Goal: Task Accomplishment & Management: Use online tool/utility

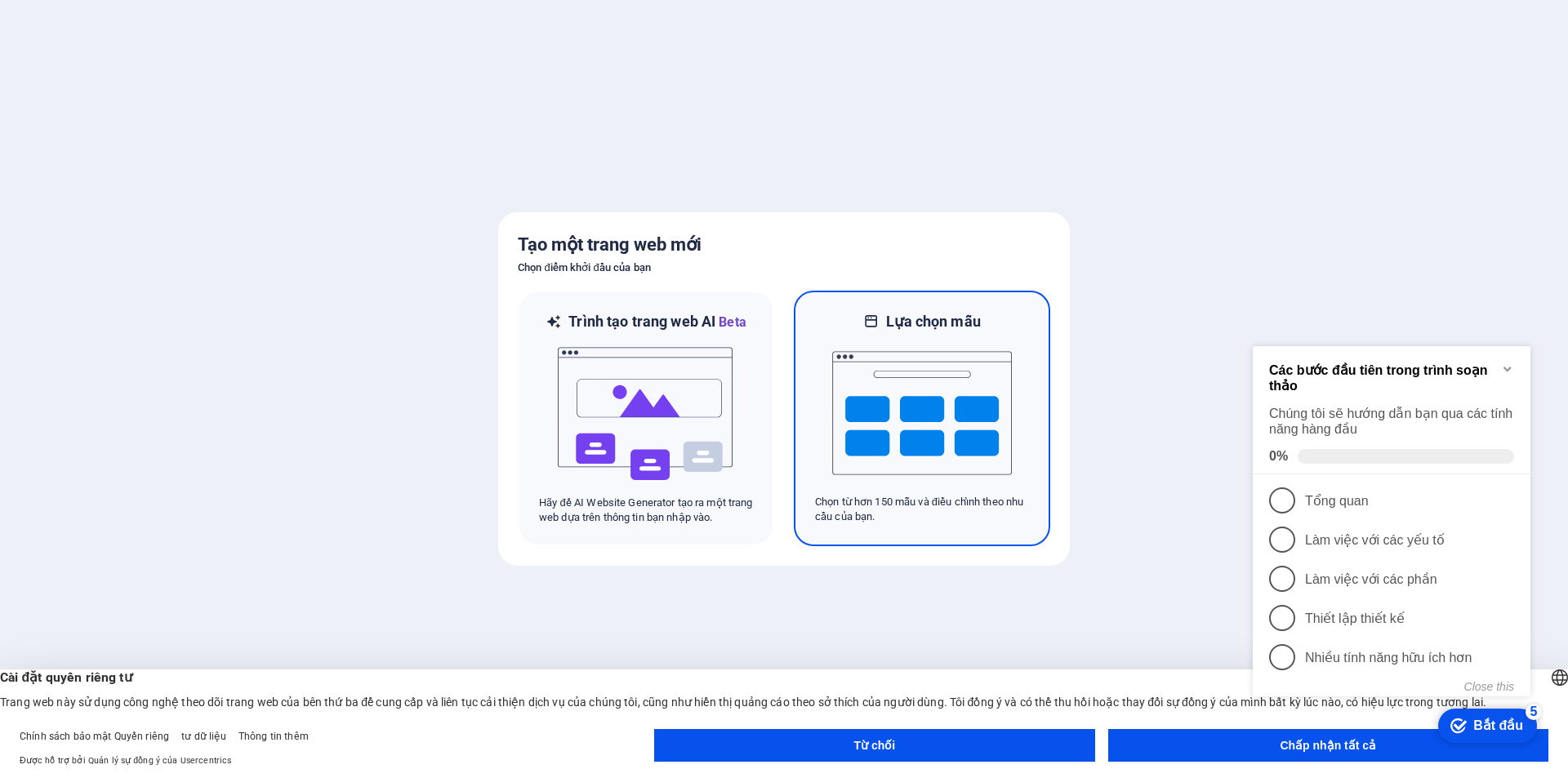
click at [960, 458] on img at bounding box center [922, 413] width 180 height 163
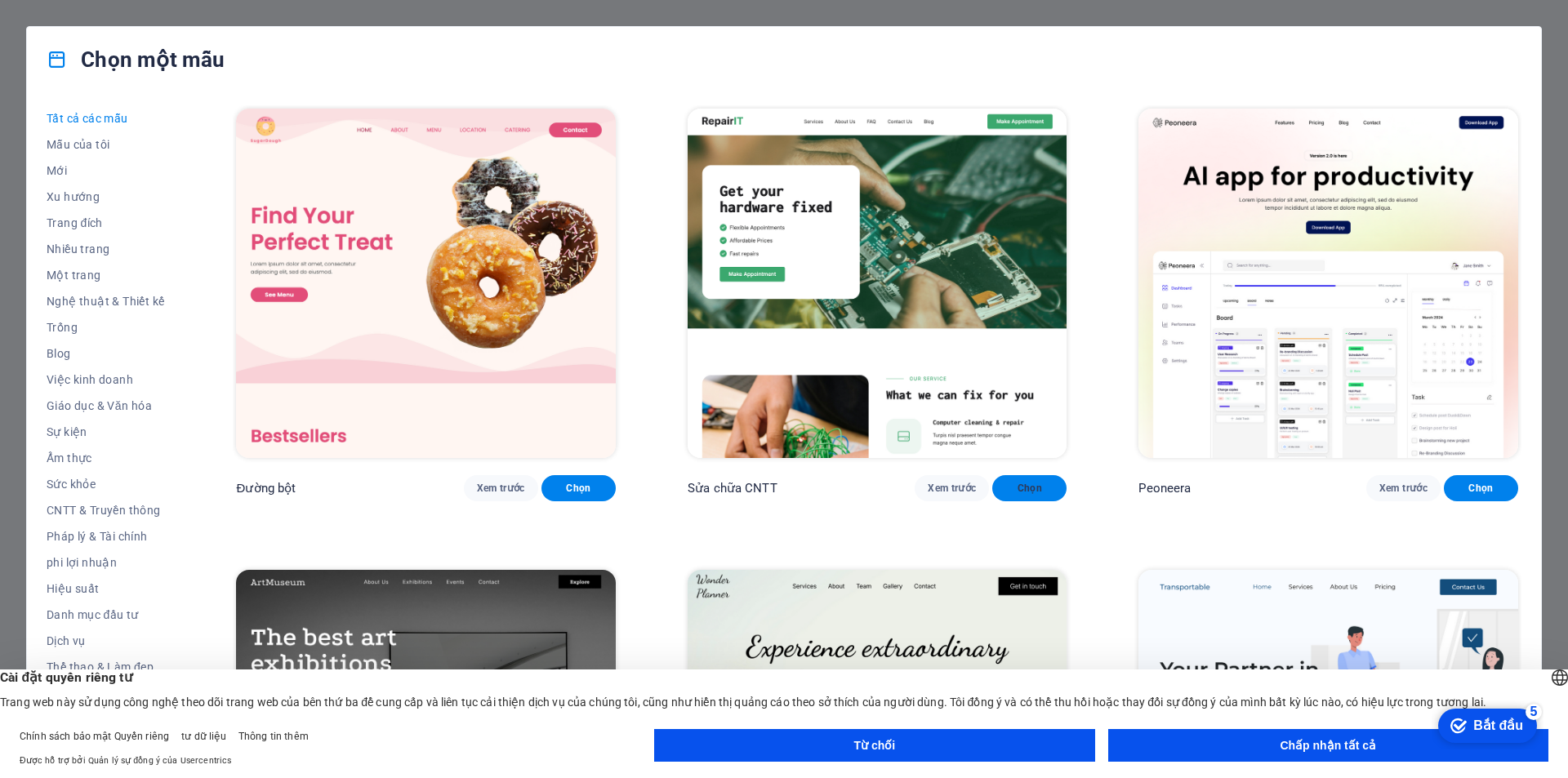
scroll to position [245, 0]
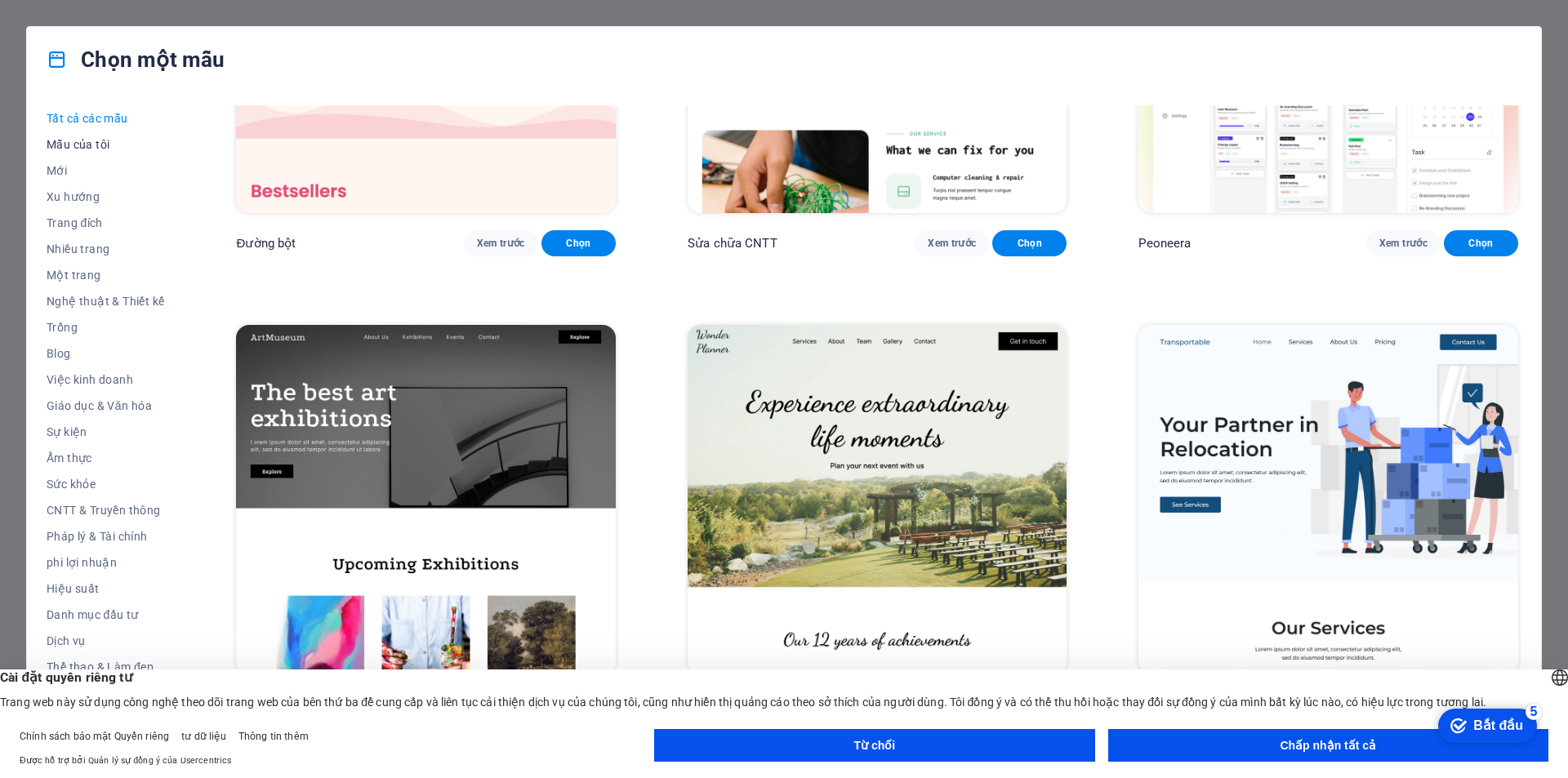
click at [63, 146] on font "Mẫu của tôi" at bounding box center [78, 144] width 63 height 13
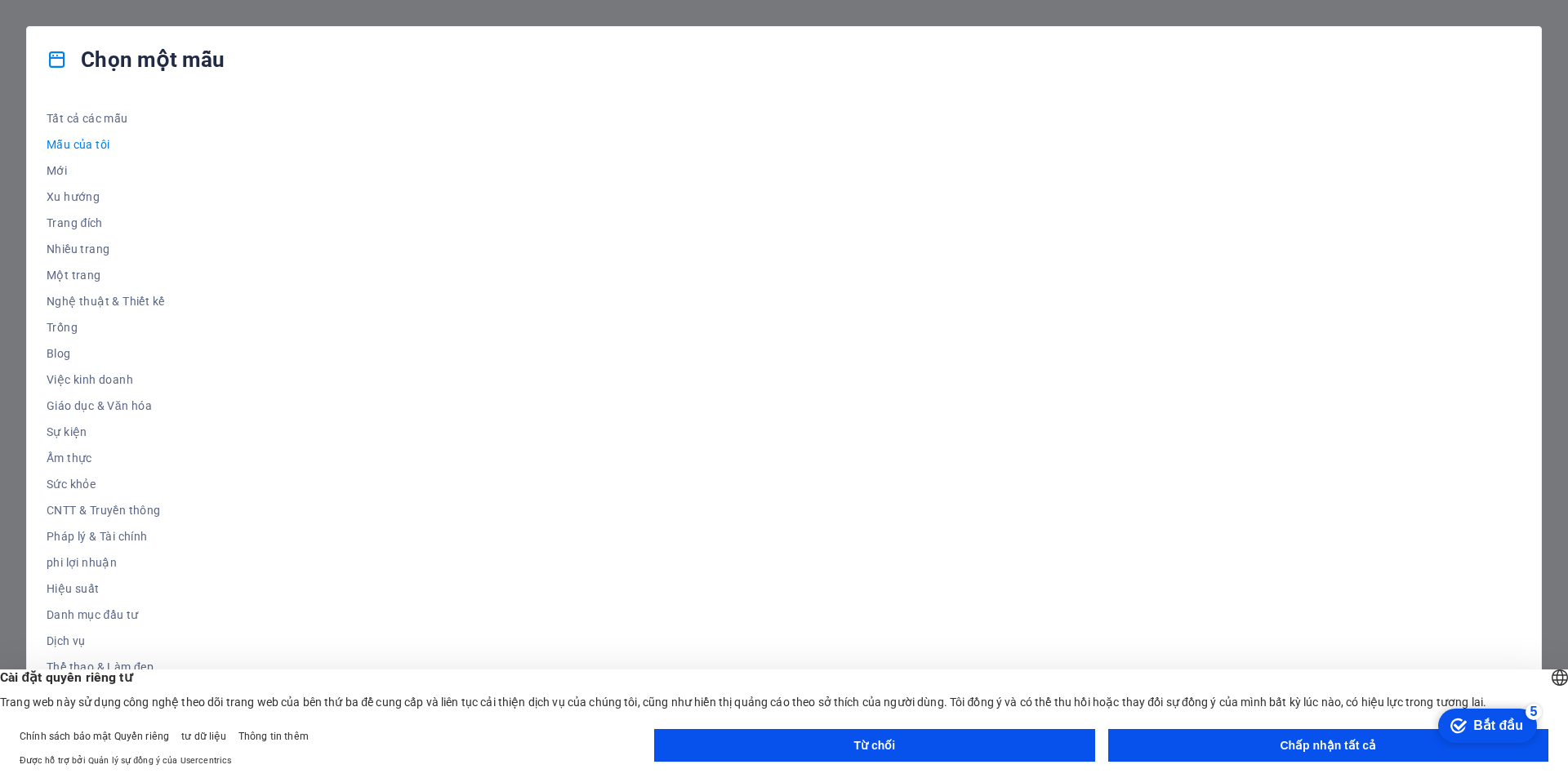
click at [1324, 746] on font "Chấp nhận tất cả" at bounding box center [1327, 745] width 96 height 13
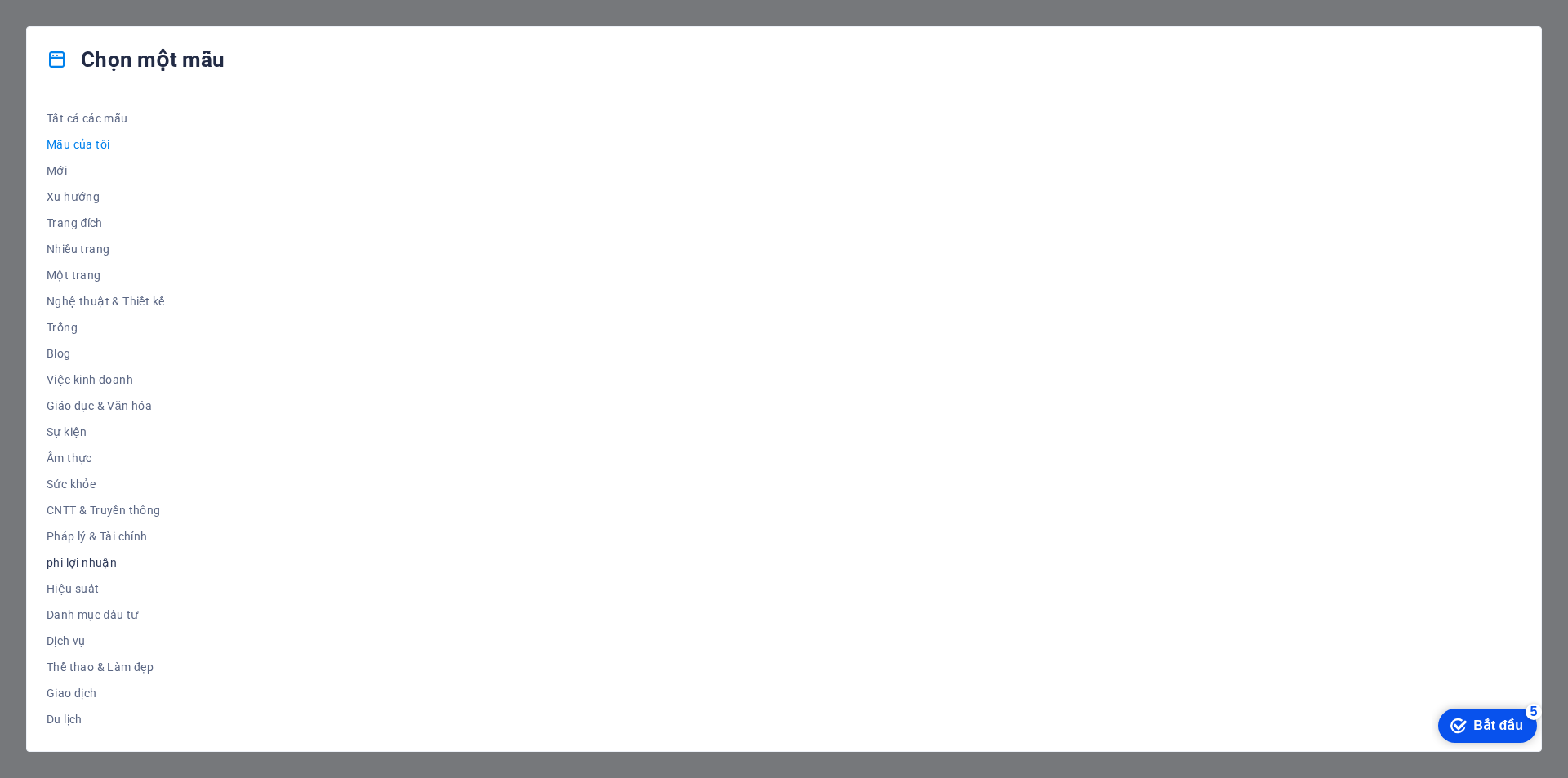
scroll to position [27, 0]
click at [1525, 20] on div "Chọn một mẫu Tất cả các mẫu Mẫu của tôi Mới Xu hướng Trang đích Nhiều trang Một…" at bounding box center [784, 389] width 1568 height 778
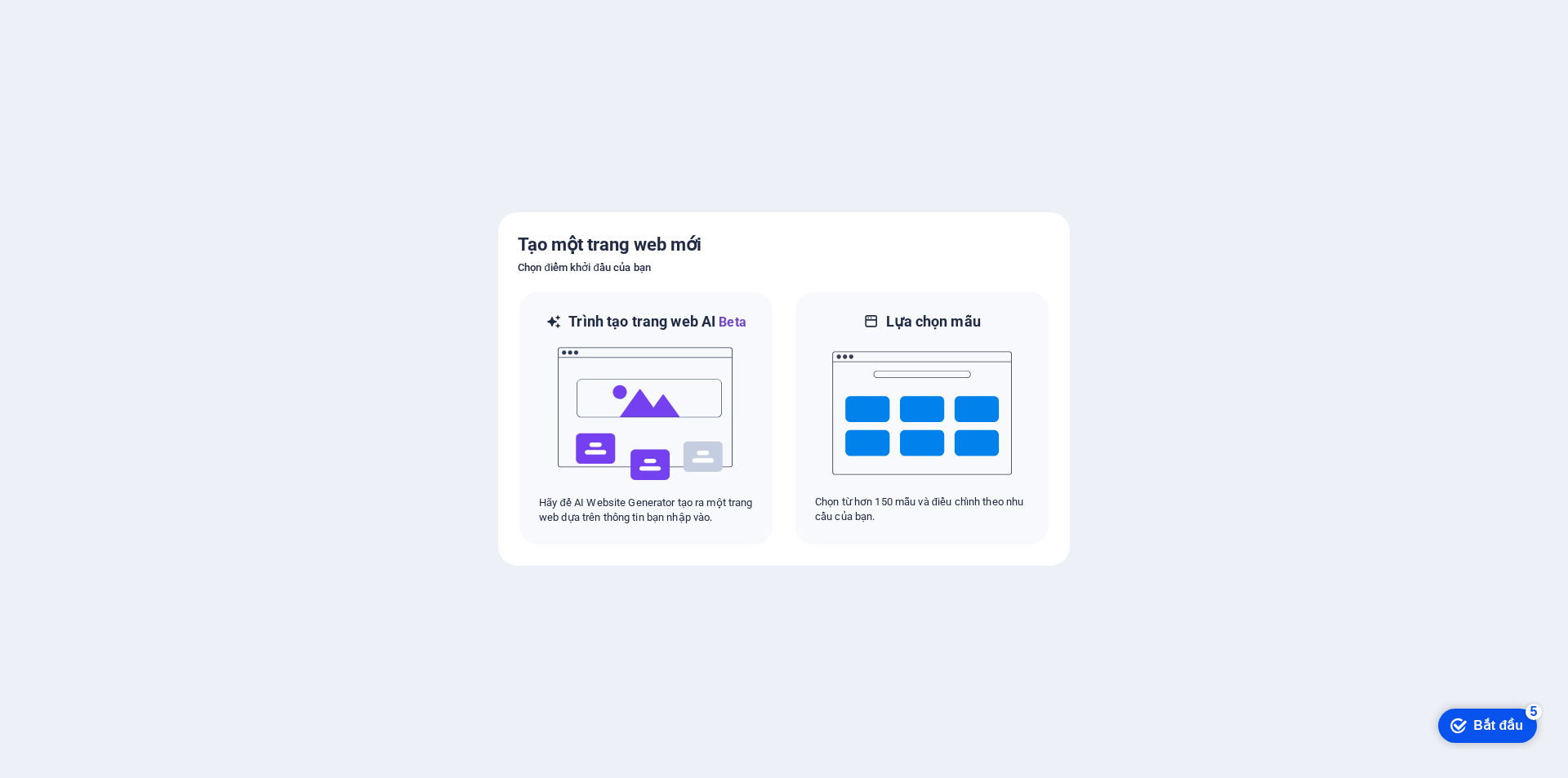
click at [1454, 707] on div "checkmark Bắt đầu 5 Các bước đầu tiên trong trình soạn thảo Chúng tôi sẽ hướng …" at bounding box center [1476, 725] width 135 height 49
click at [1456, 718] on icon "checkmark" at bounding box center [1458, 725] width 16 height 16
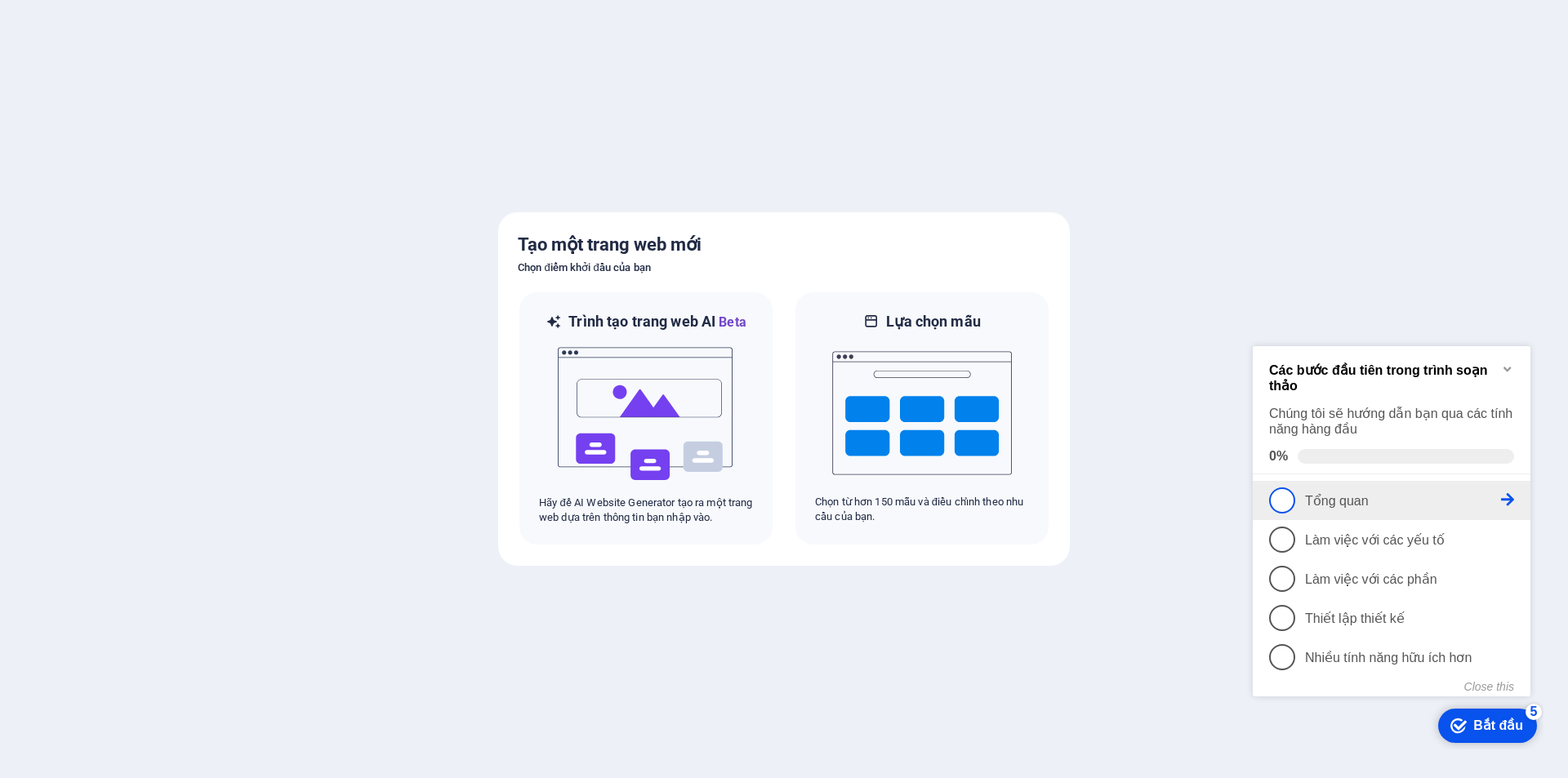
click at [1358, 502] on font "Tổng quan" at bounding box center [1336, 501] width 64 height 14
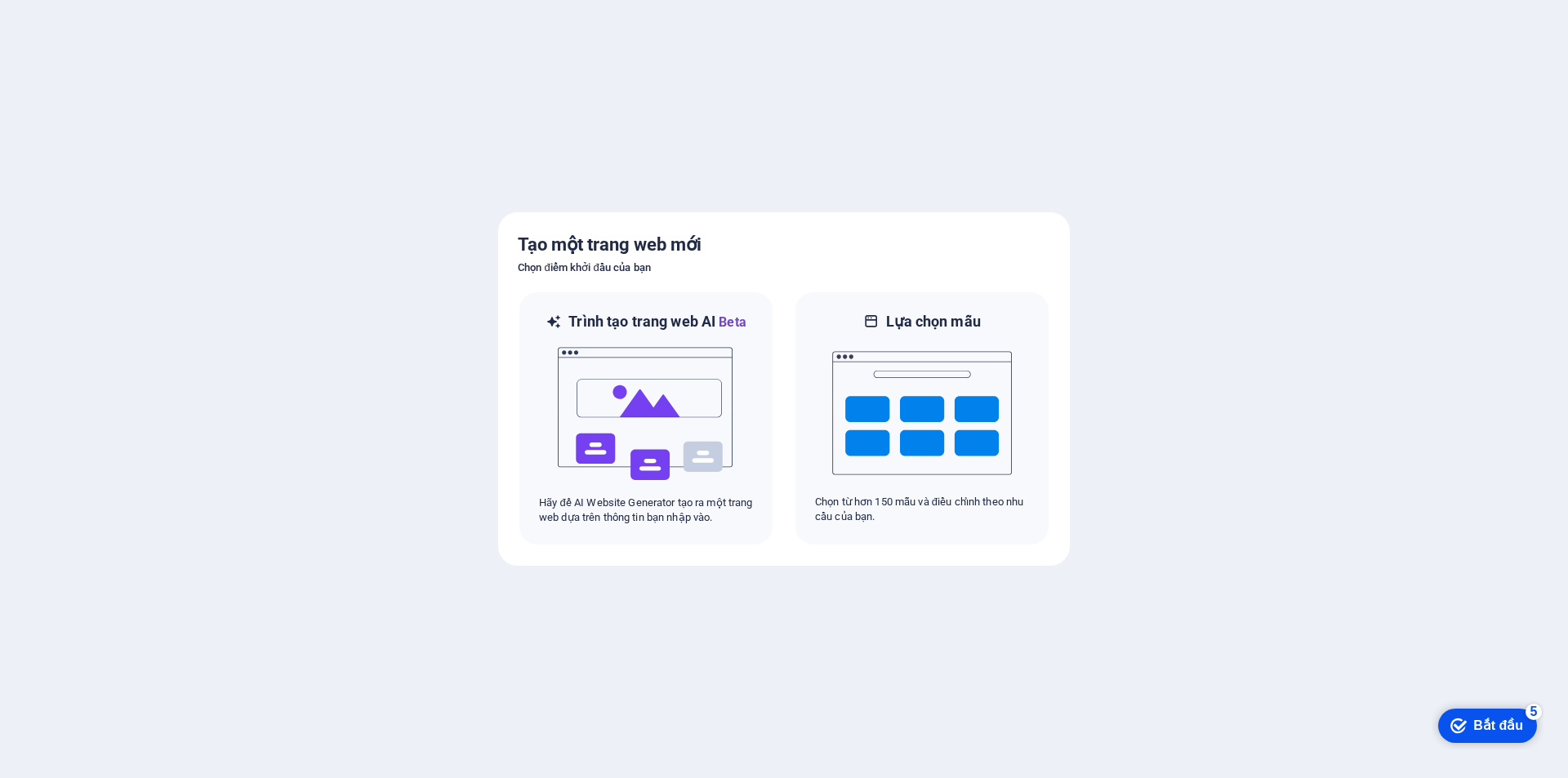
click at [1543, 749] on div "checkmark Bắt đầu 5 Các bước đầu tiên trong trình soạn thảo Chúng tôi sẽ hướng …" at bounding box center [1487, 725] width 112 height 49
click at [1472, 736] on div "checkmark Bắt đầu 5" at bounding box center [1487, 725] width 99 height 34
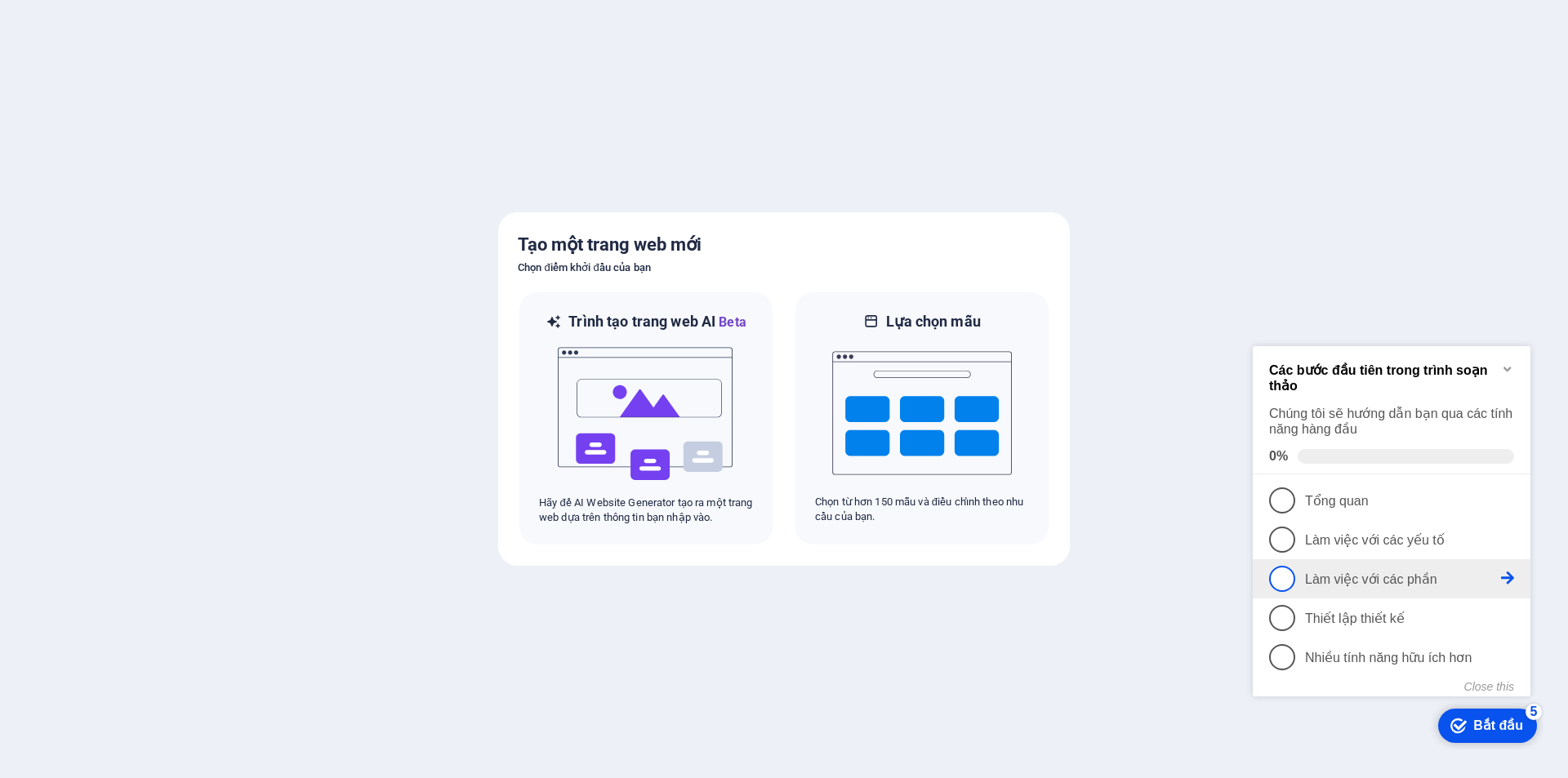
click at [1502, 571] on icon at bounding box center [1507, 577] width 13 height 13
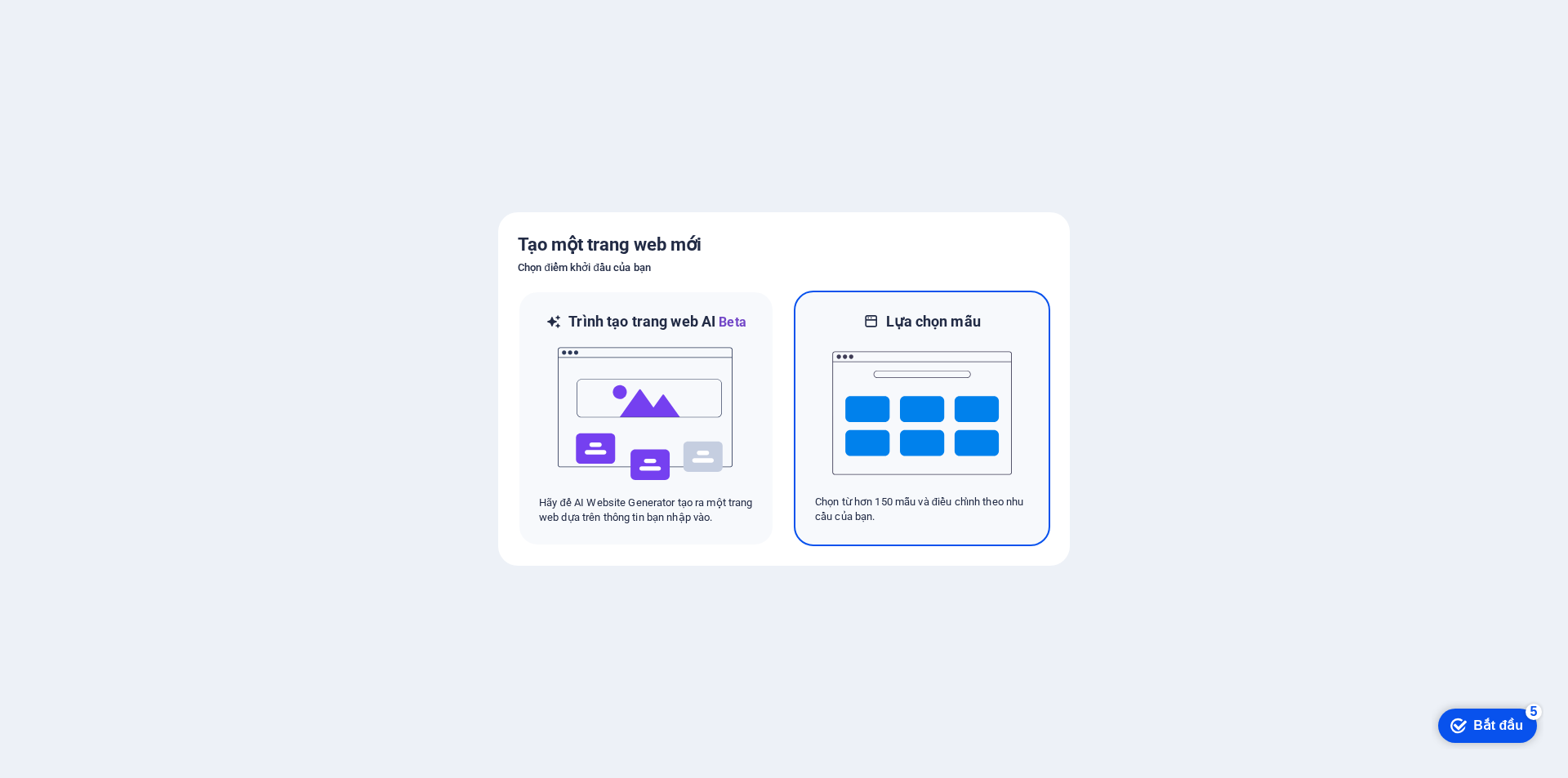
click at [888, 381] on img at bounding box center [922, 413] width 180 height 163
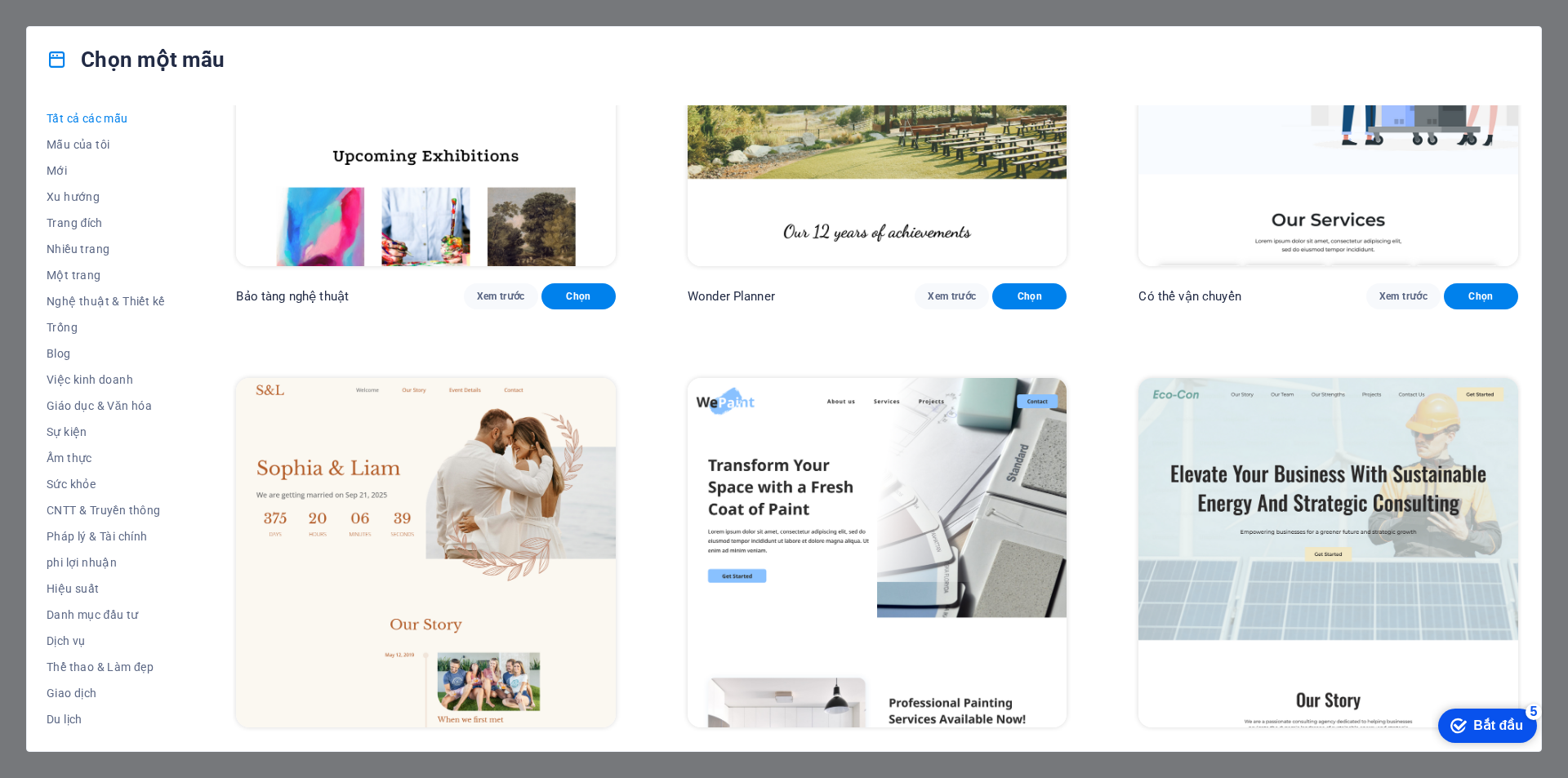
scroll to position [980, 0]
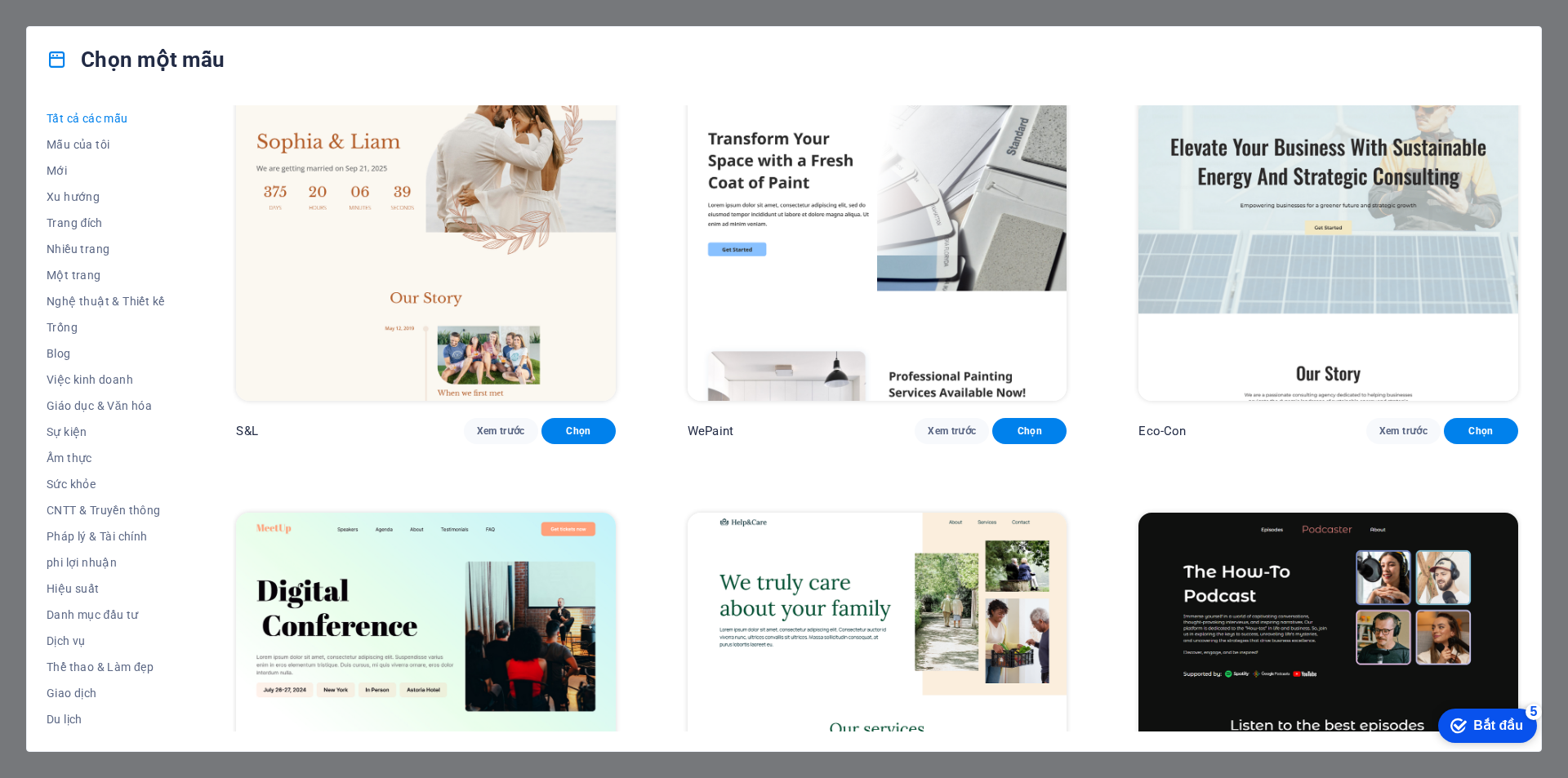
click at [856, 211] on img at bounding box center [877, 226] width 380 height 349
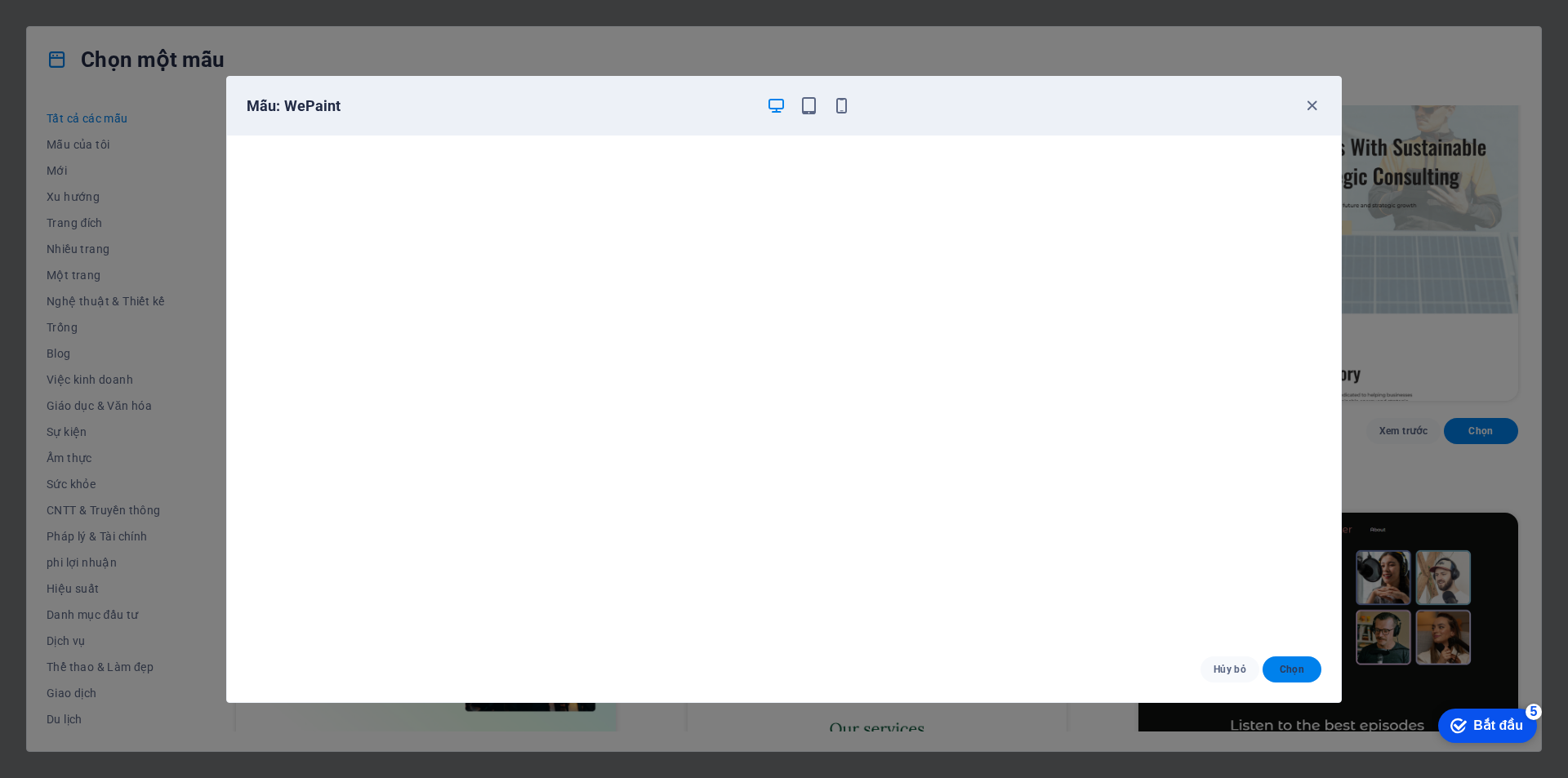
click at [1272, 667] on button "Chọn" at bounding box center [1291, 669] width 59 height 26
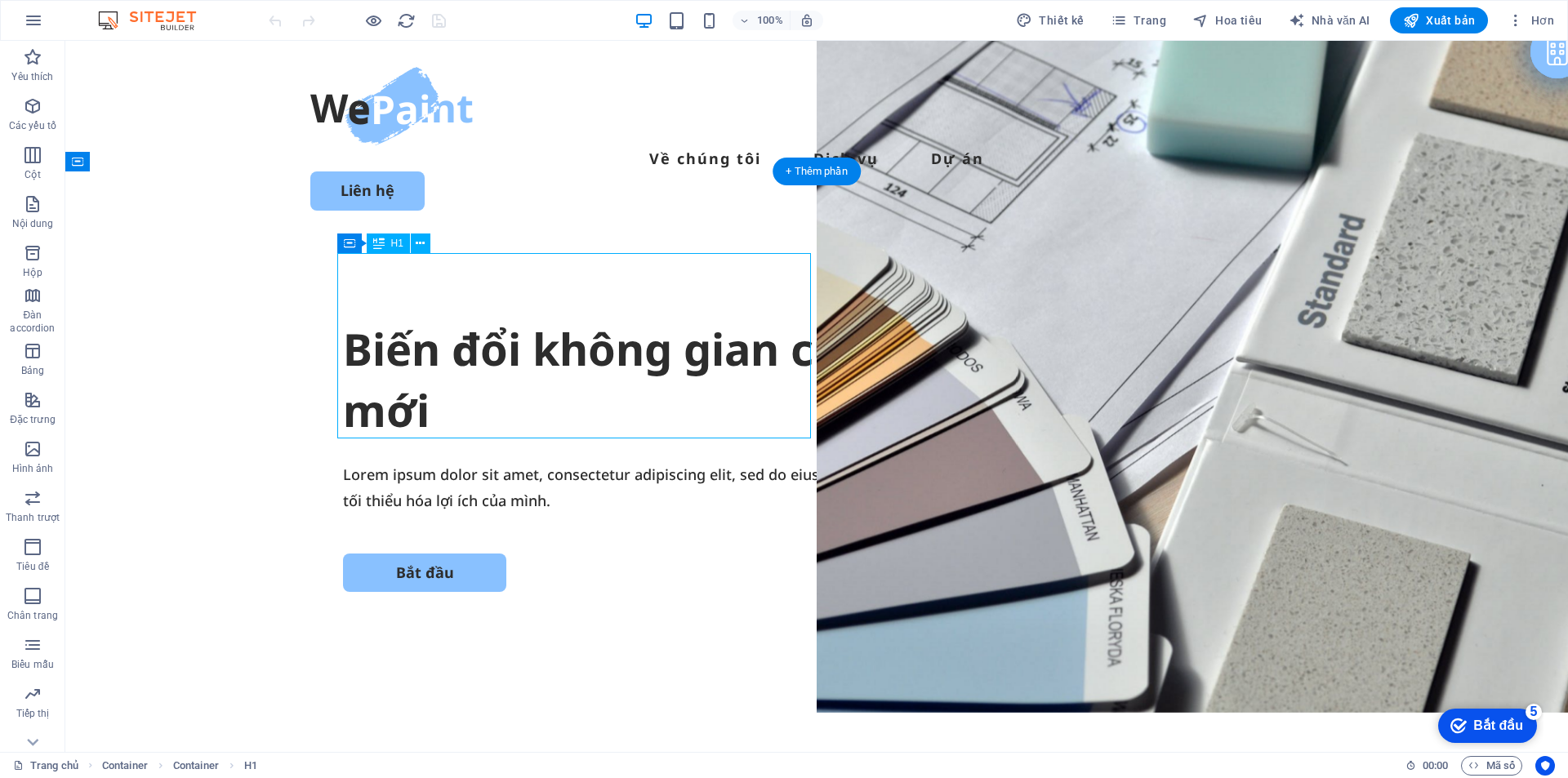
drag, startPoint x: 594, startPoint y: 326, endPoint x: 432, endPoint y: 282, distance: 167.9
click at [560, 336] on div "Biến đổi không gian của bạn bằng lớp sơn mới" at bounding box center [817, 380] width 947 height 123
